Goal: Task Accomplishment & Management: Use online tool/utility

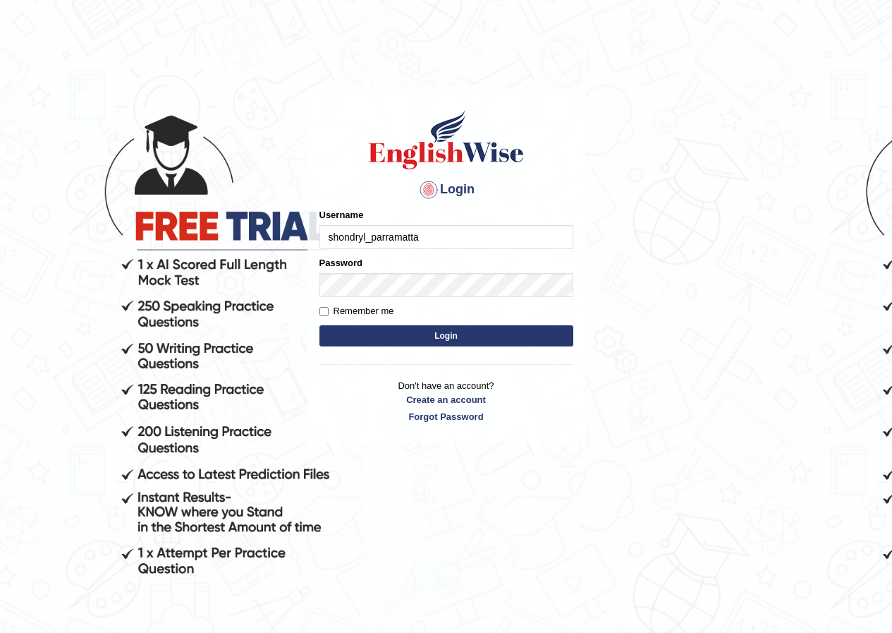
type input "shondryl_parramatta"
click at [333, 327] on button "Login" at bounding box center [447, 335] width 254 height 21
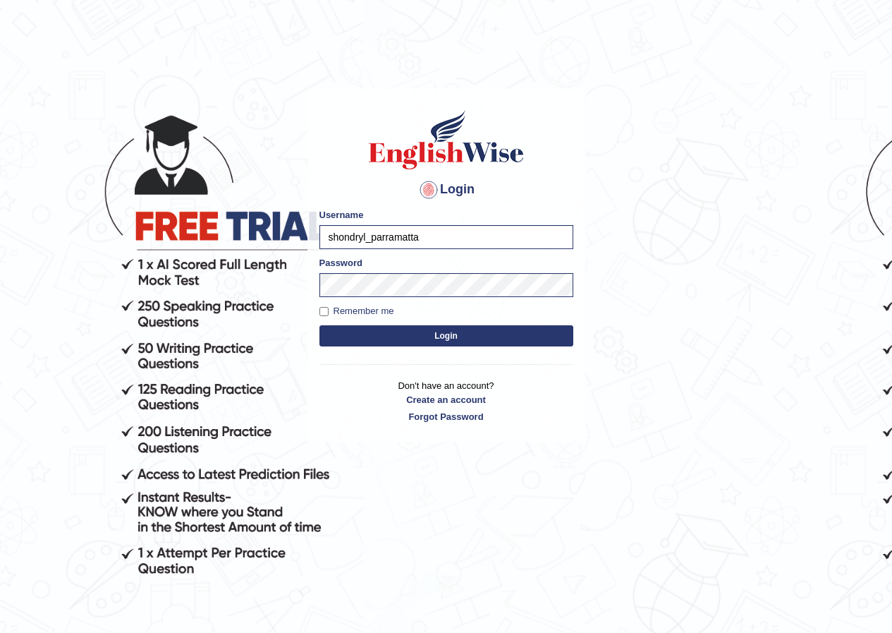
click at [337, 332] on button "Login" at bounding box center [447, 335] width 254 height 21
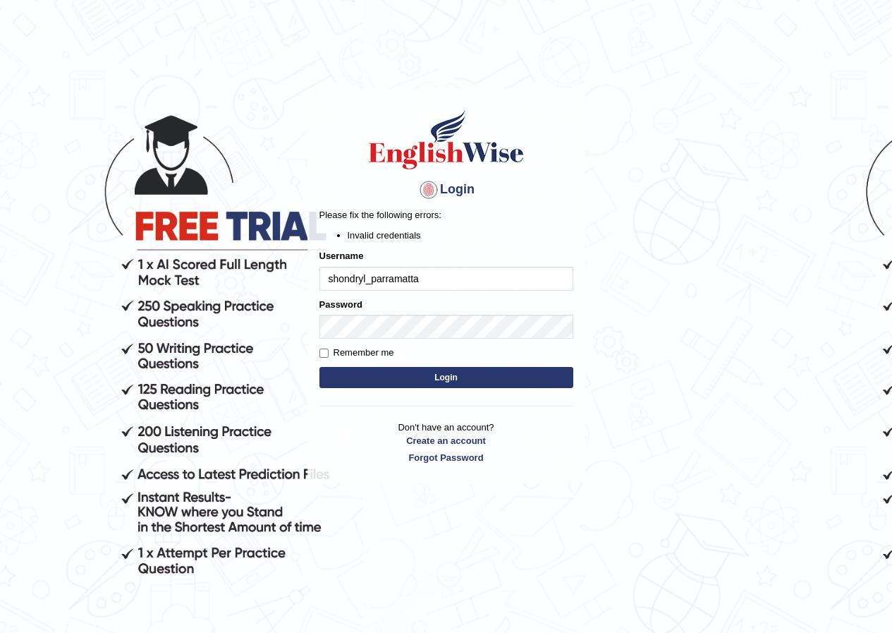
click at [445, 394] on div "Login Please fix the following errors: Invalid credentials Username shondryl_pa…" at bounding box center [447, 286] width 278 height 394
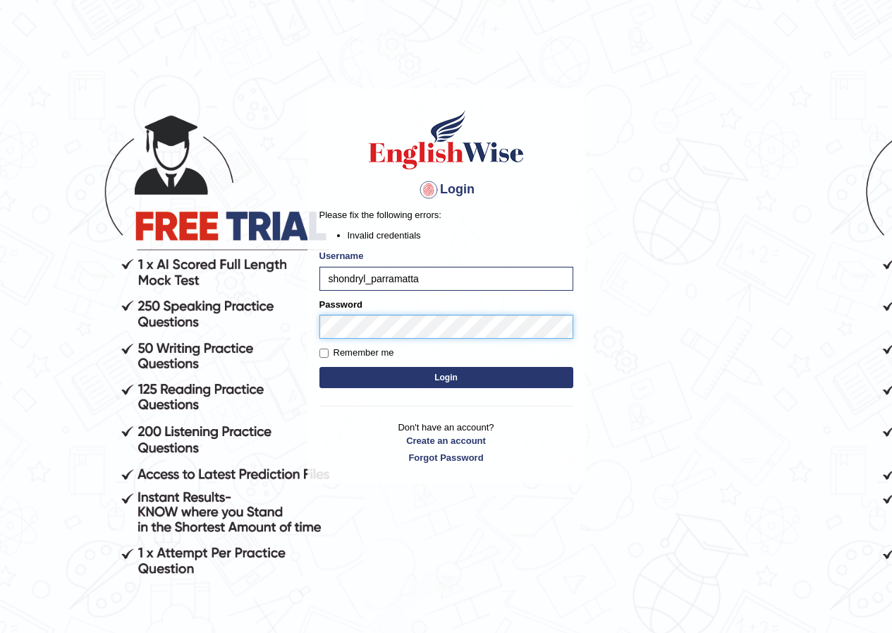
click at [320, 367] on button "Login" at bounding box center [447, 377] width 254 height 21
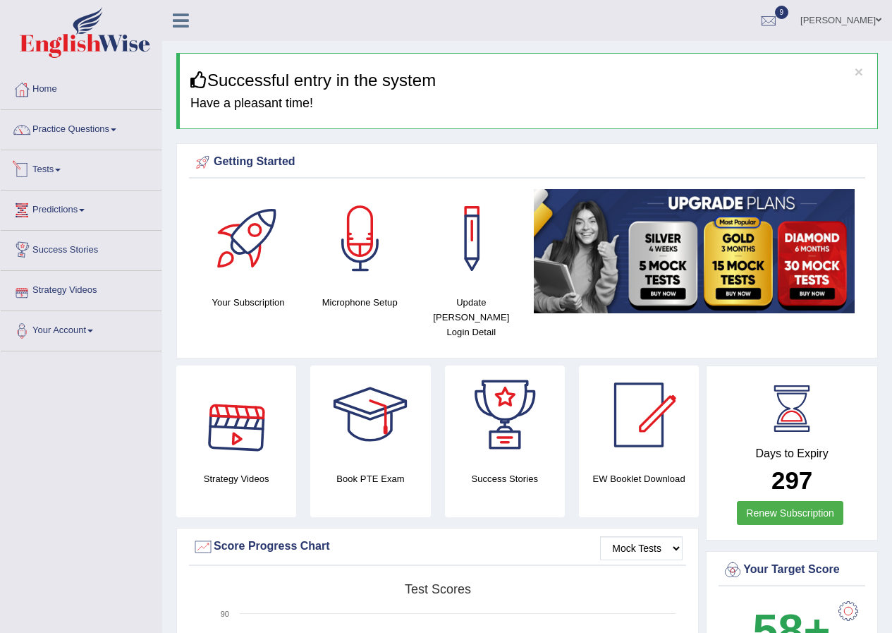
click at [61, 174] on link "Tests" at bounding box center [81, 167] width 161 height 35
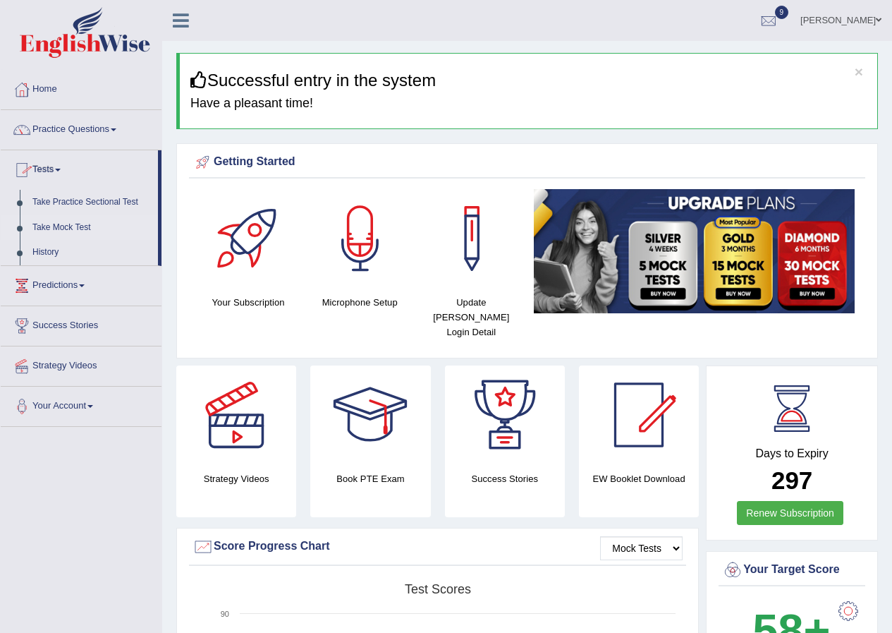
click at [59, 232] on link "Take Mock Test" at bounding box center [92, 227] width 132 height 25
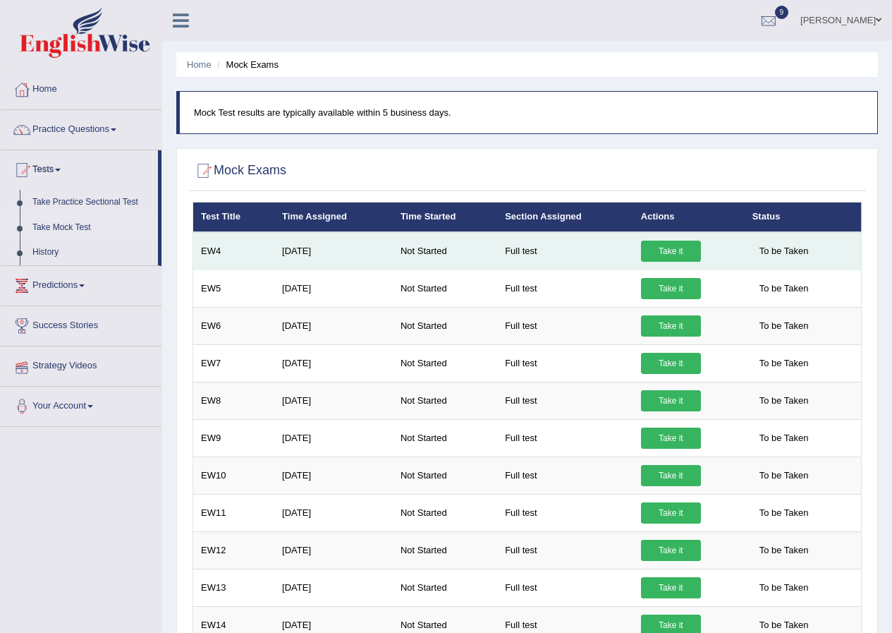
click at [682, 256] on link "Take it" at bounding box center [671, 251] width 60 height 21
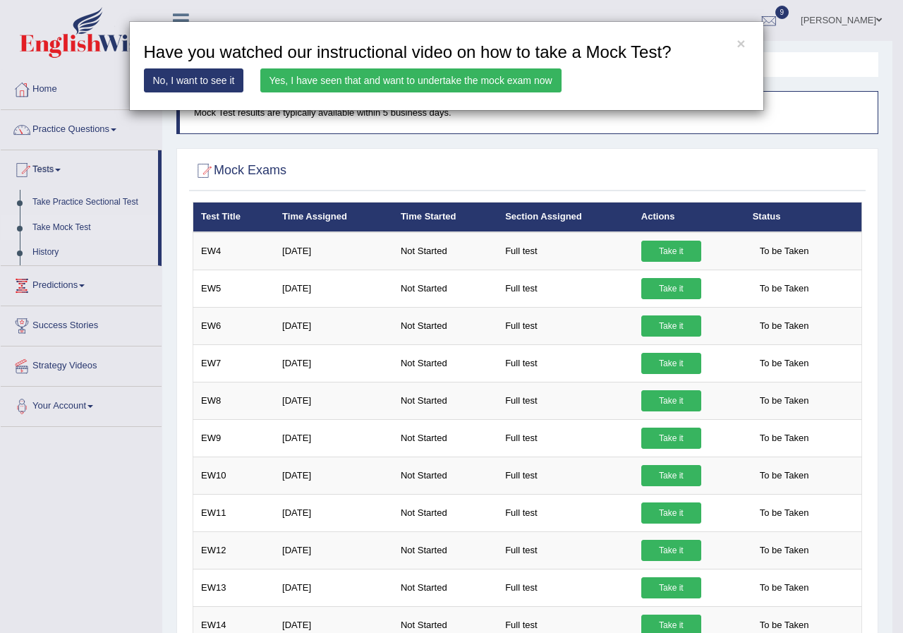
click at [405, 77] on link "Yes, I have seen that and want to undertake the mock exam now" at bounding box center [410, 80] width 301 height 24
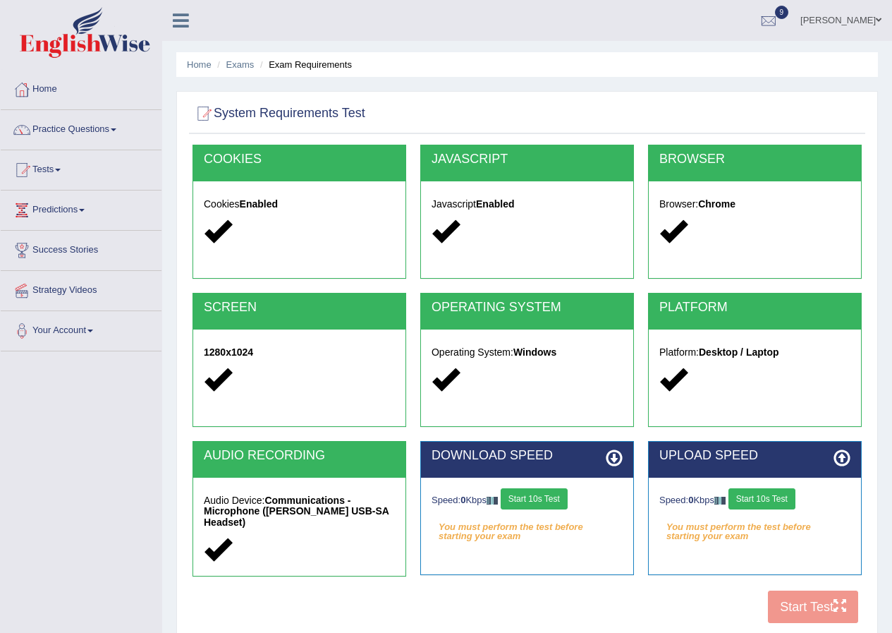
click at [545, 495] on button "Start 10s Test" at bounding box center [534, 498] width 67 height 21
click at [787, 516] on em "You must perform the test before starting your exam" at bounding box center [755, 526] width 191 height 21
click at [765, 489] on button "Start 10s Test" at bounding box center [762, 498] width 67 height 21
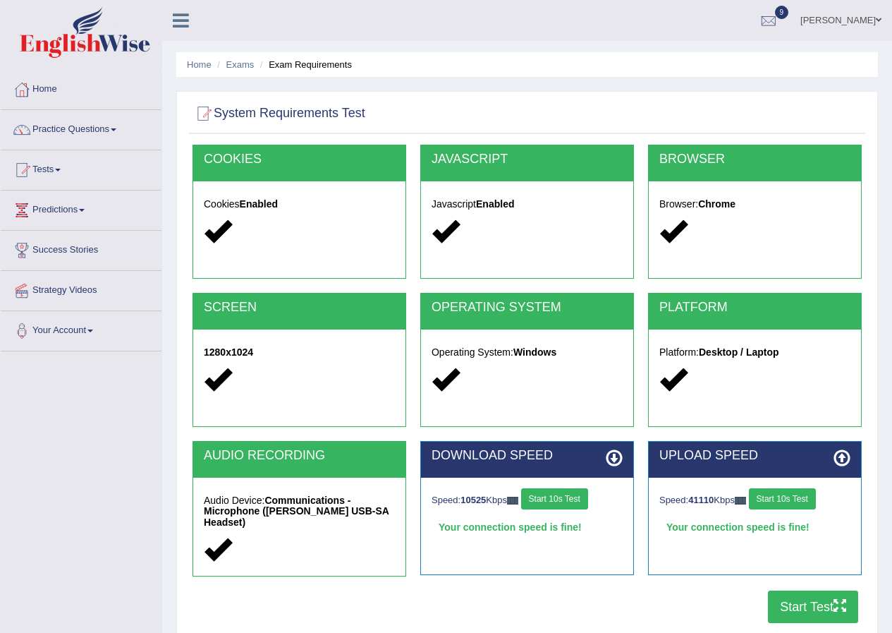
click at [799, 617] on button "Start Test" at bounding box center [813, 606] width 90 height 32
